Goal: Browse casually

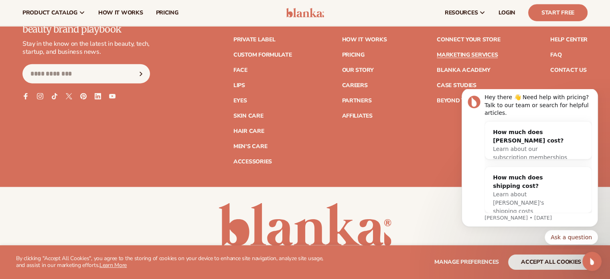
click at [427, 154] on div "Join the Blank Slate – your beauty brand playbook Stay in the know on the lates…" at bounding box center [304, 89] width 565 height 151
click at [597, 93] on icon "Dismiss notification" at bounding box center [595, 91] width 4 height 4
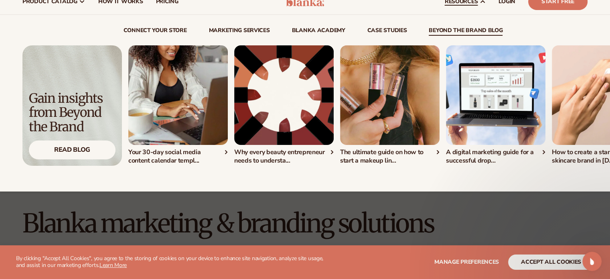
scroll to position [24, 0]
